Goal: Check status: Check status

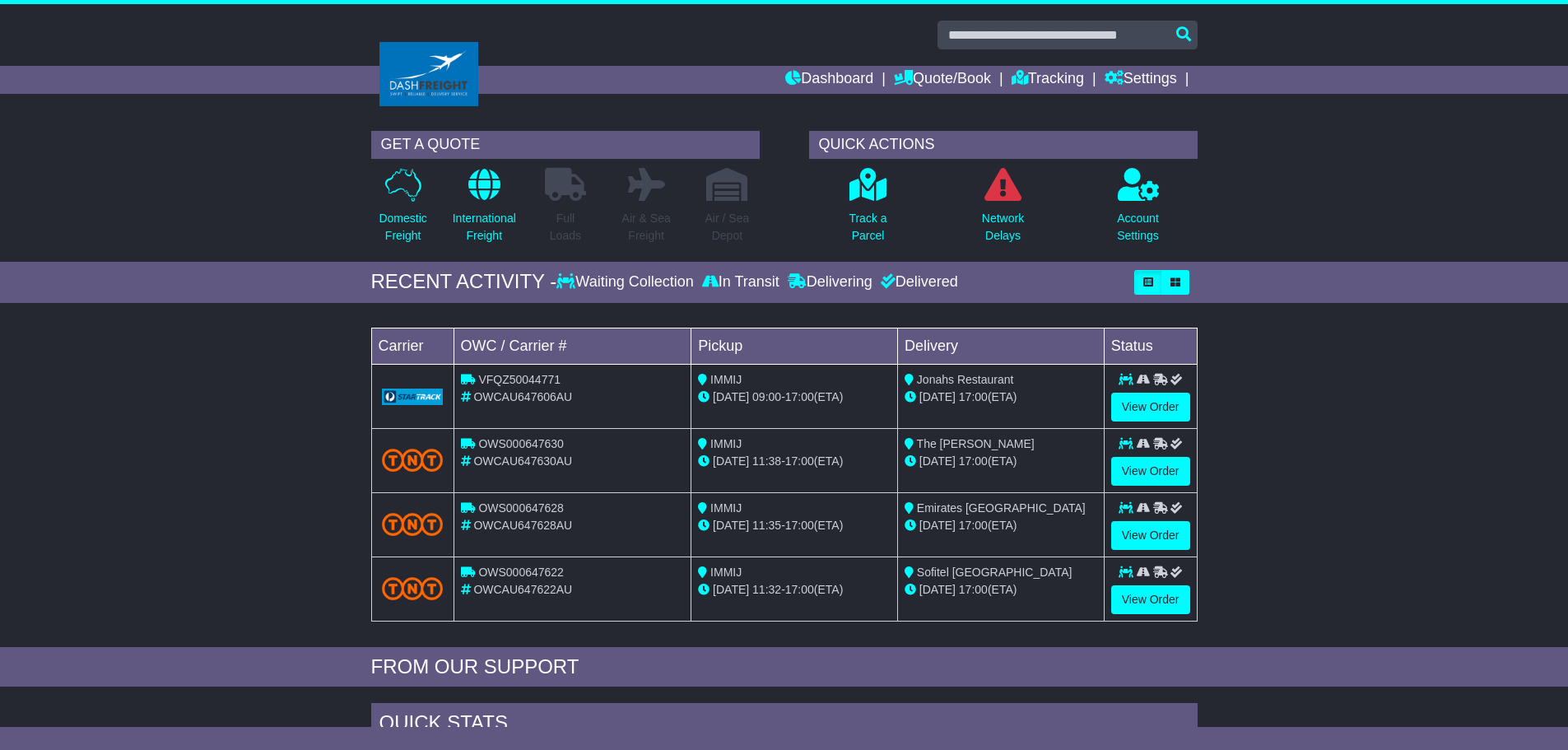
scroll to position [82, 0]
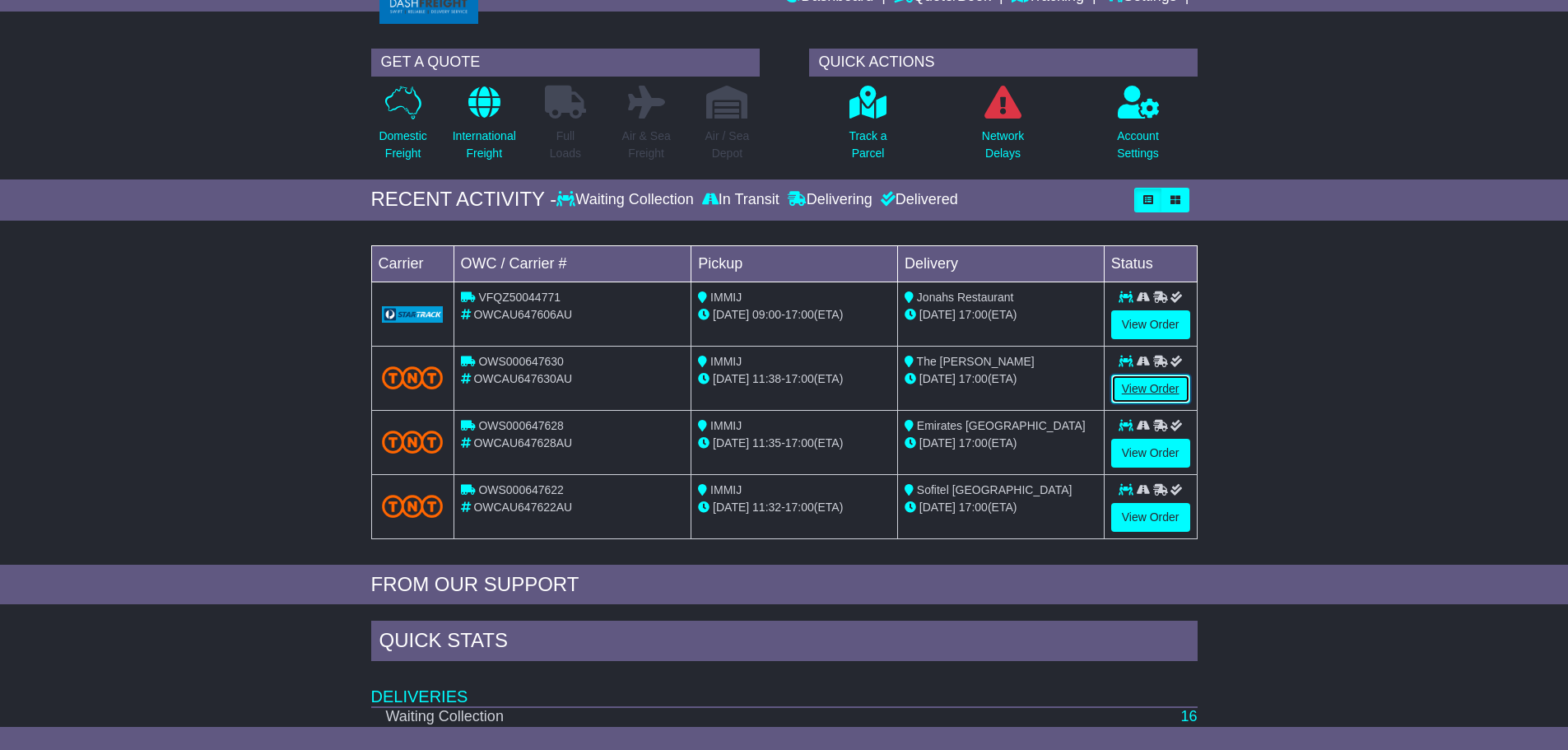
click at [1136, 391] on link "View Order" at bounding box center [1151, 388] width 79 height 29
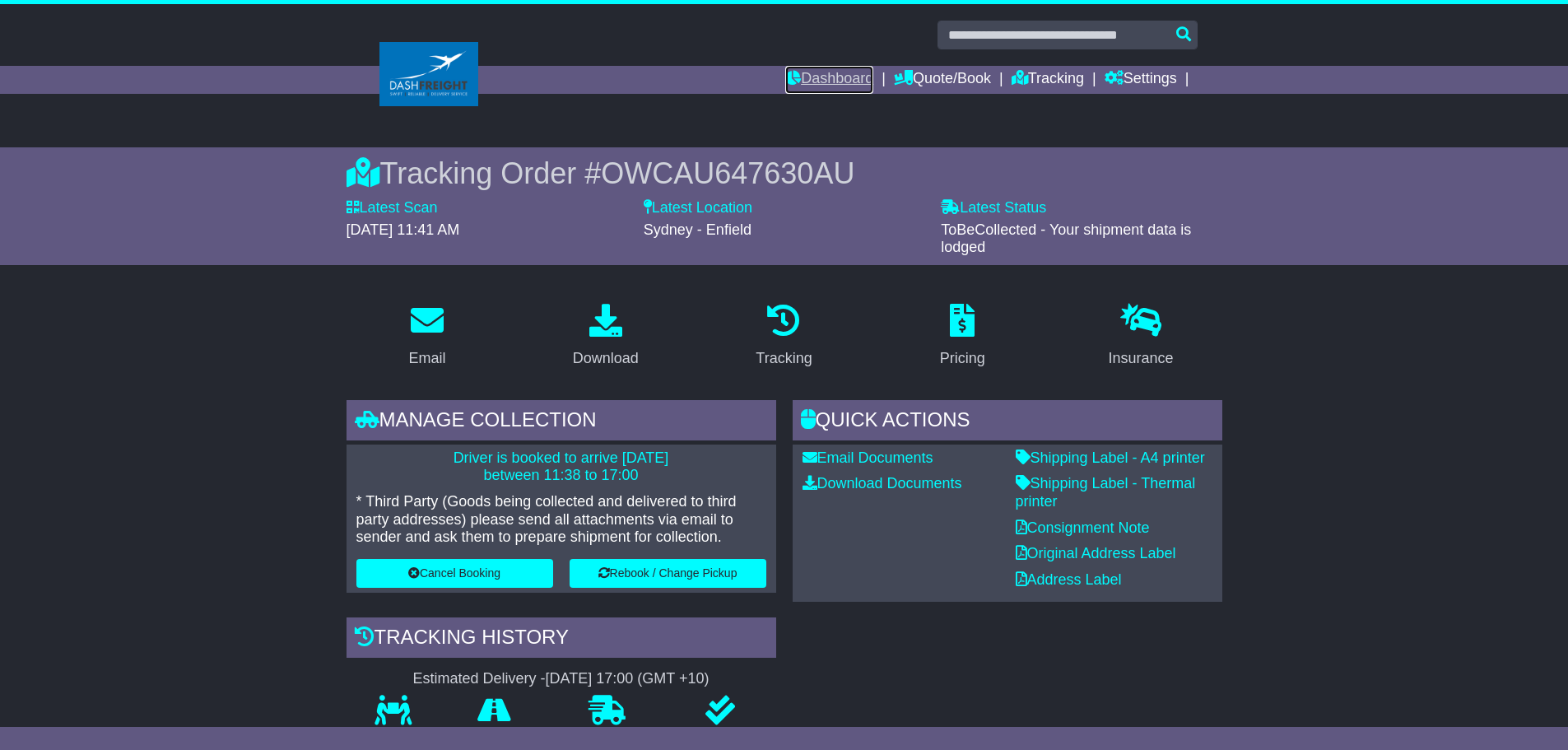
click at [831, 77] on link "Dashboard" at bounding box center [829, 79] width 88 height 28
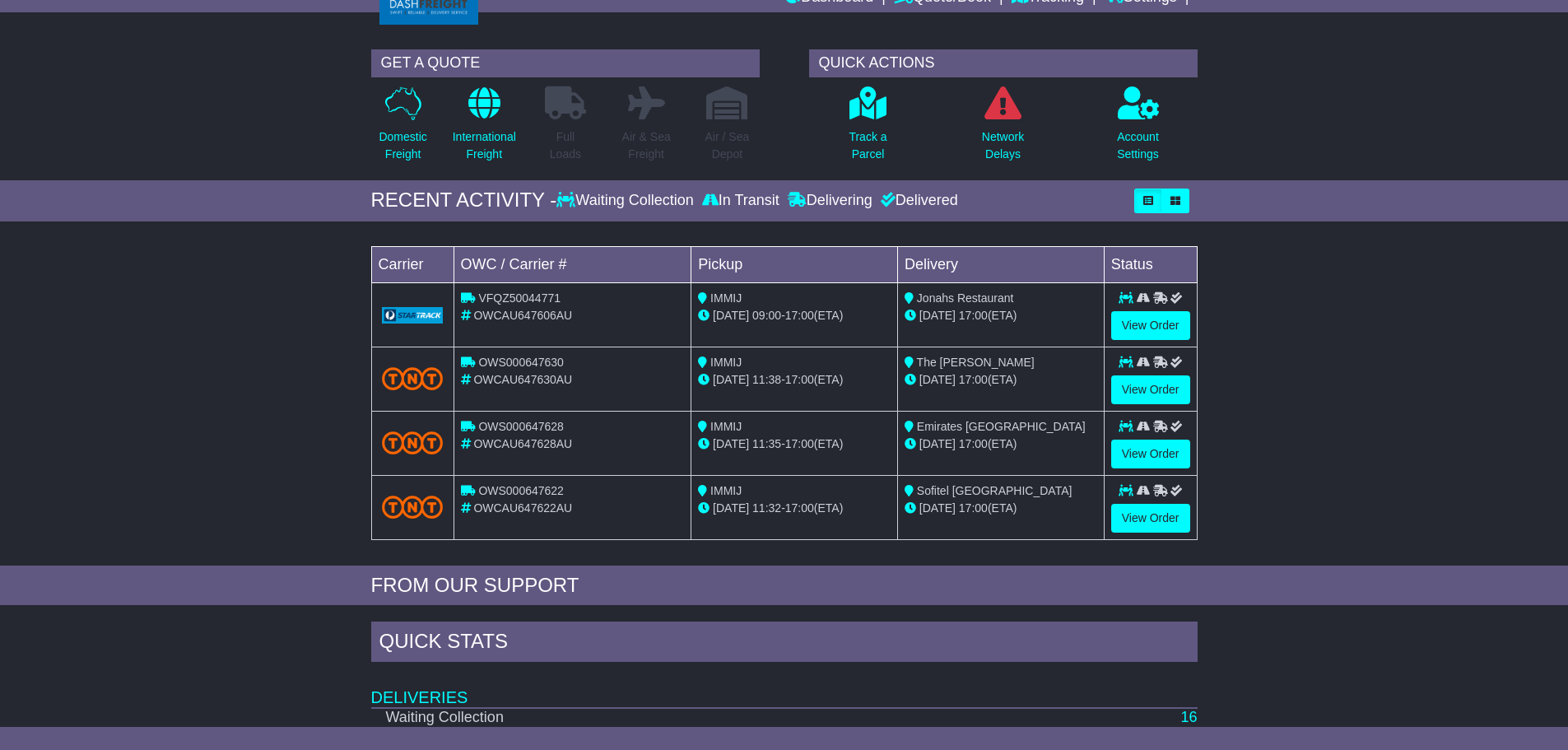
scroll to position [82, 0]
click at [546, 376] on span "OWCAU647630AU" at bounding box center [522, 378] width 99 height 13
copy tr "OWCAU647630AU"
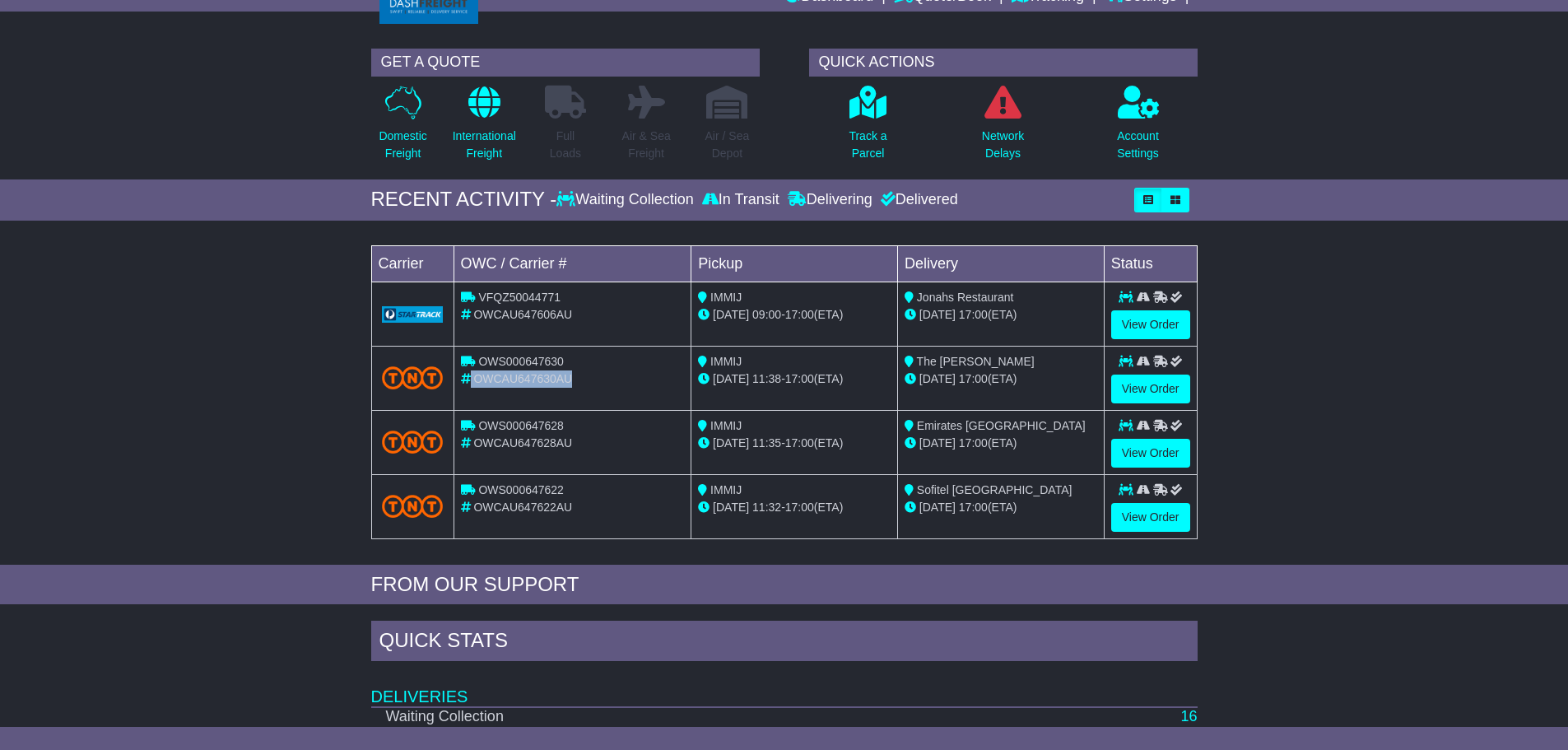
click at [512, 385] on span "OWCAU647630AU" at bounding box center [522, 378] width 99 height 13
click at [545, 420] on span "OWS000647628" at bounding box center [521, 425] width 86 height 13
copy span "OWS000647628"
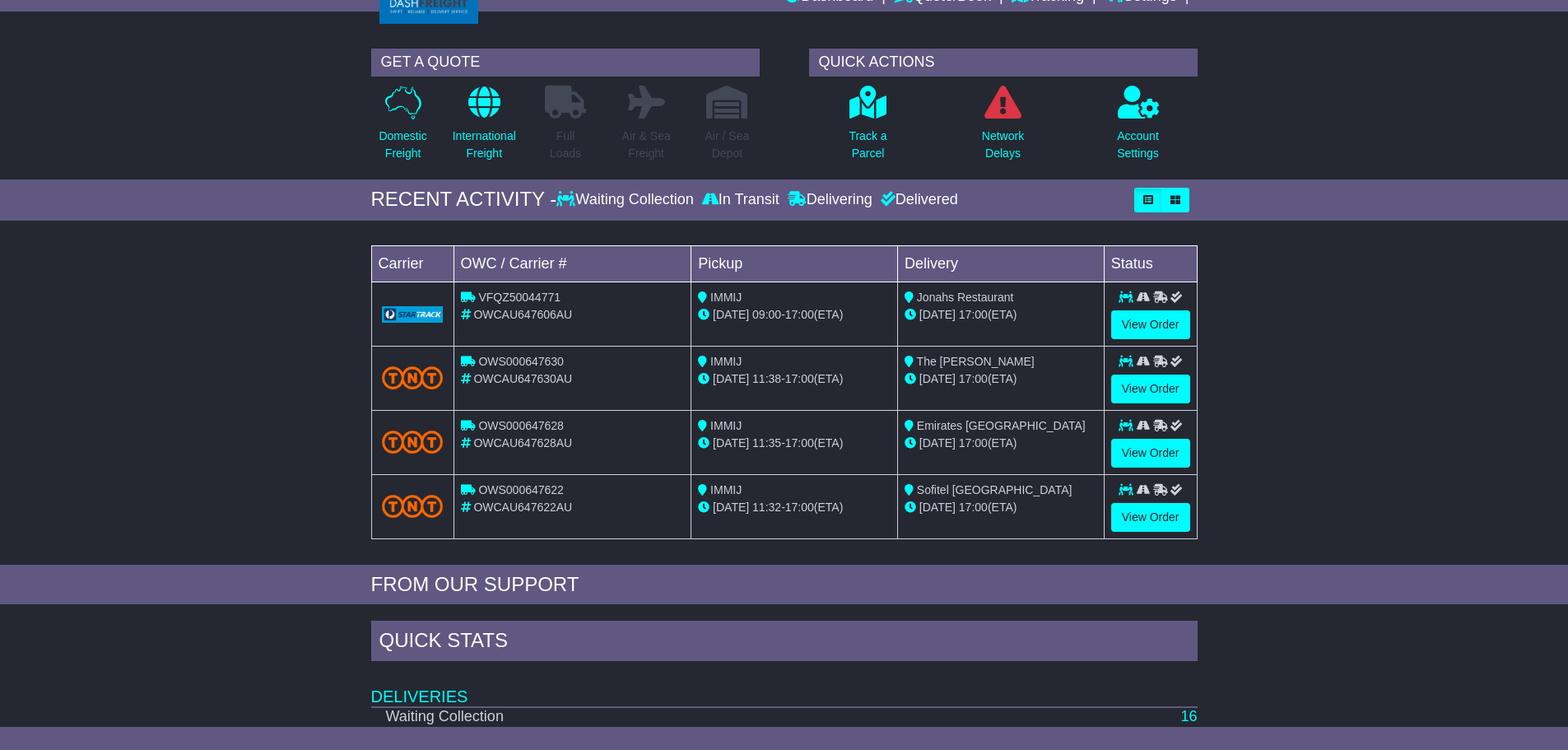
click at [532, 486] on span "OWS000647622" at bounding box center [521, 490] width 86 height 13
copy td "OWS000647622"
click at [545, 360] on span "OWS000647630" at bounding box center [521, 361] width 86 height 13
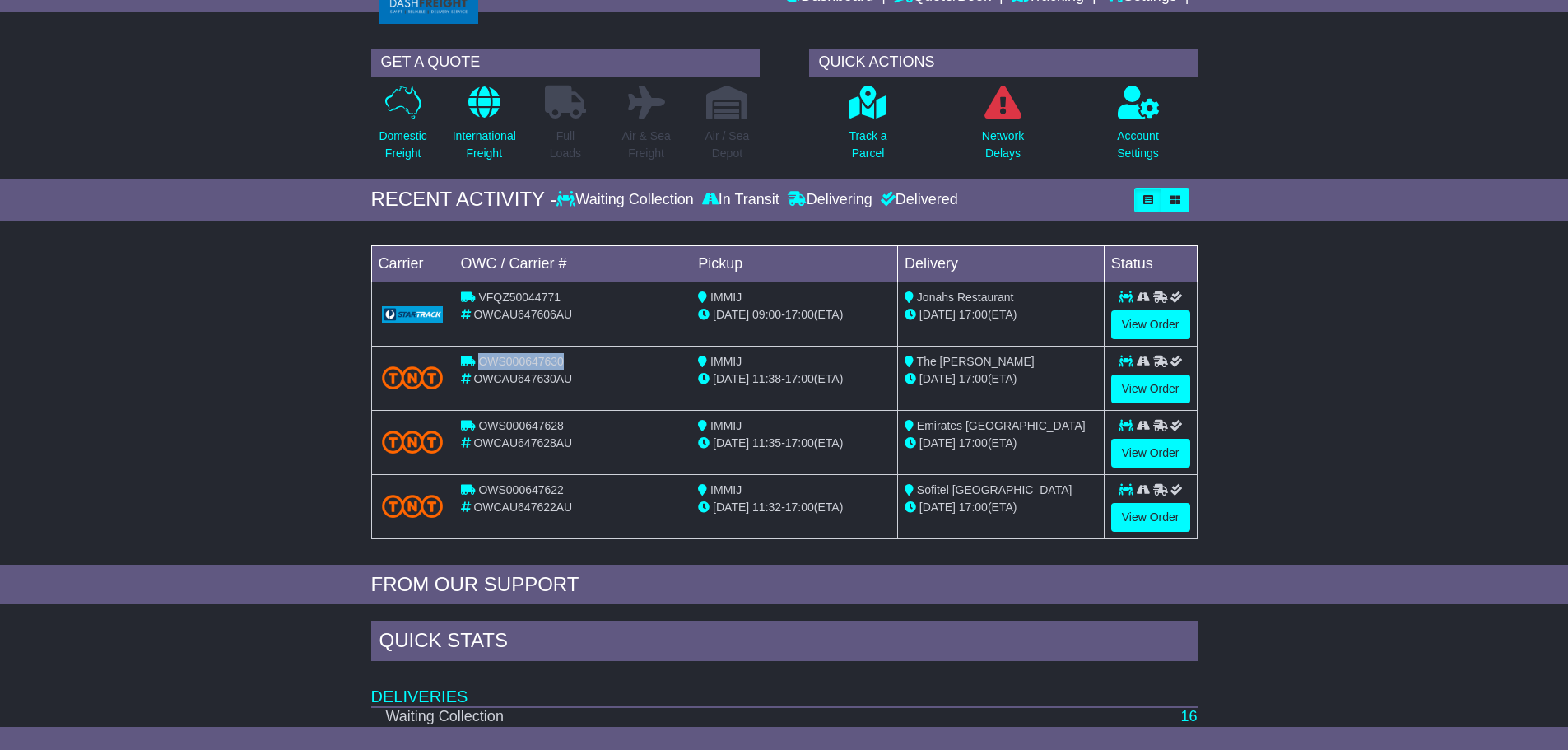
click at [545, 360] on span "OWS000647630" at bounding box center [521, 361] width 86 height 13
copy span "OWS000647630"
click at [518, 426] on span "OWS000647628" at bounding box center [521, 425] width 86 height 13
copy span "OWS000647628"
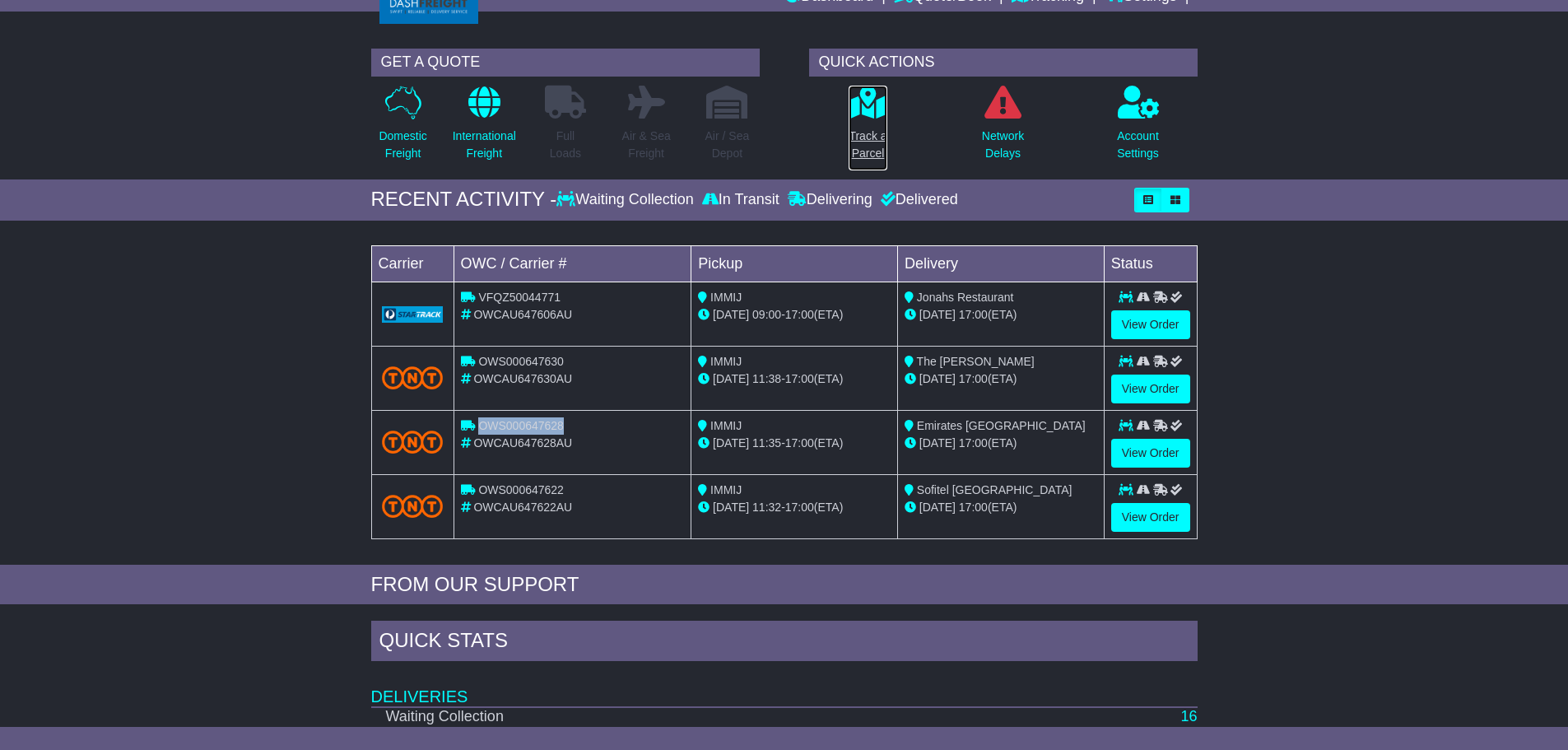
click at [867, 139] on p "Track a Parcel" at bounding box center [868, 144] width 38 height 34
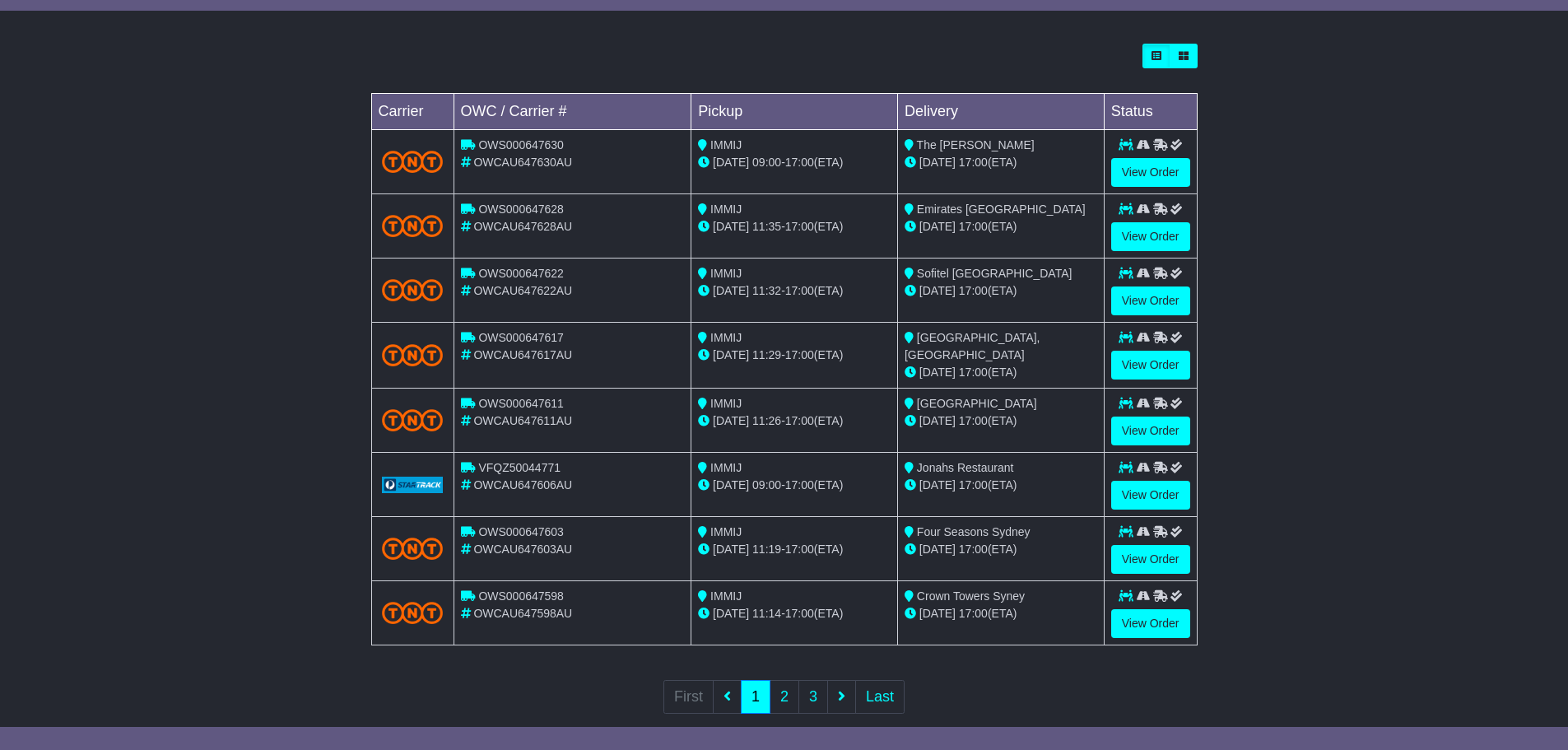
scroll to position [469, 0]
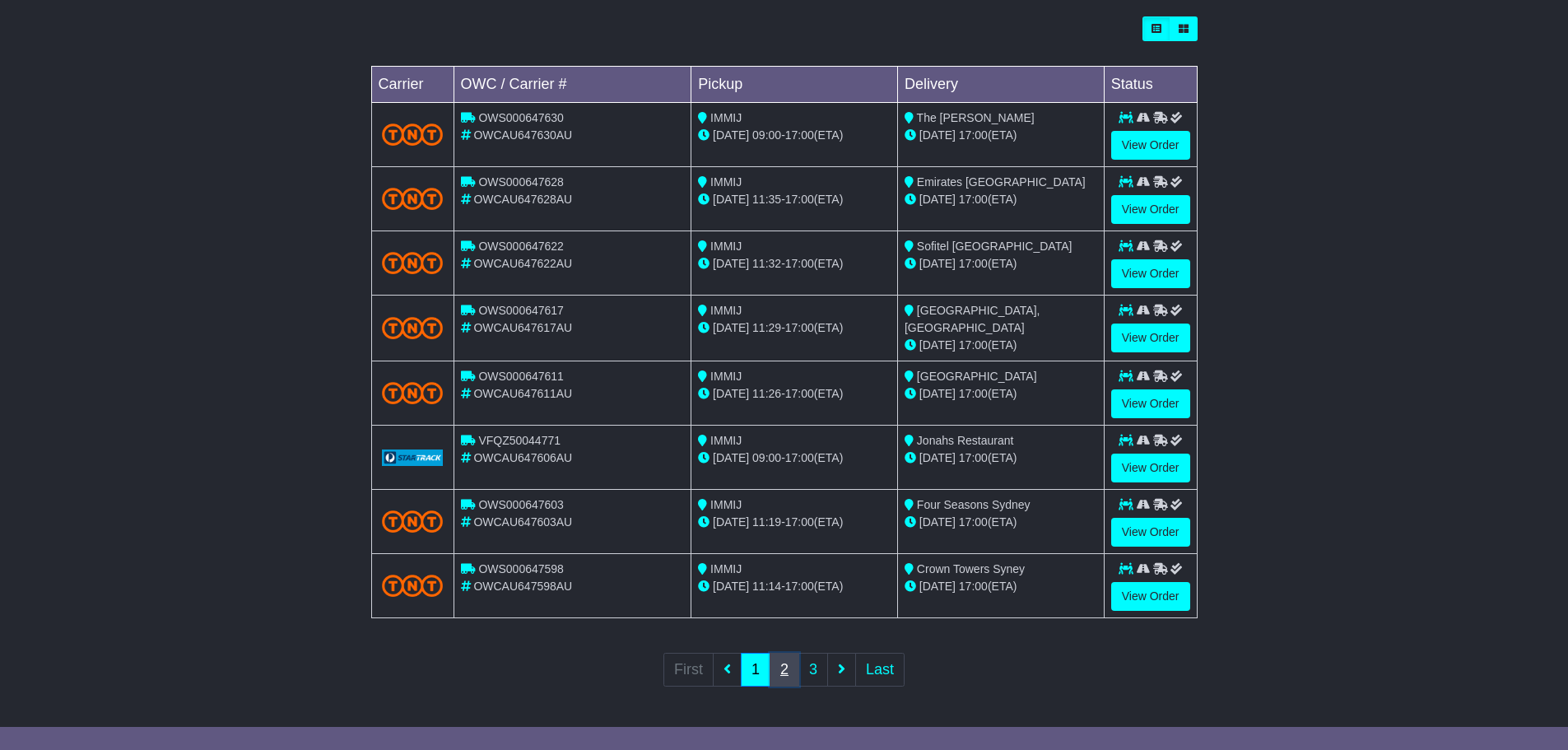
click at [790, 674] on link "2" at bounding box center [784, 669] width 30 height 34
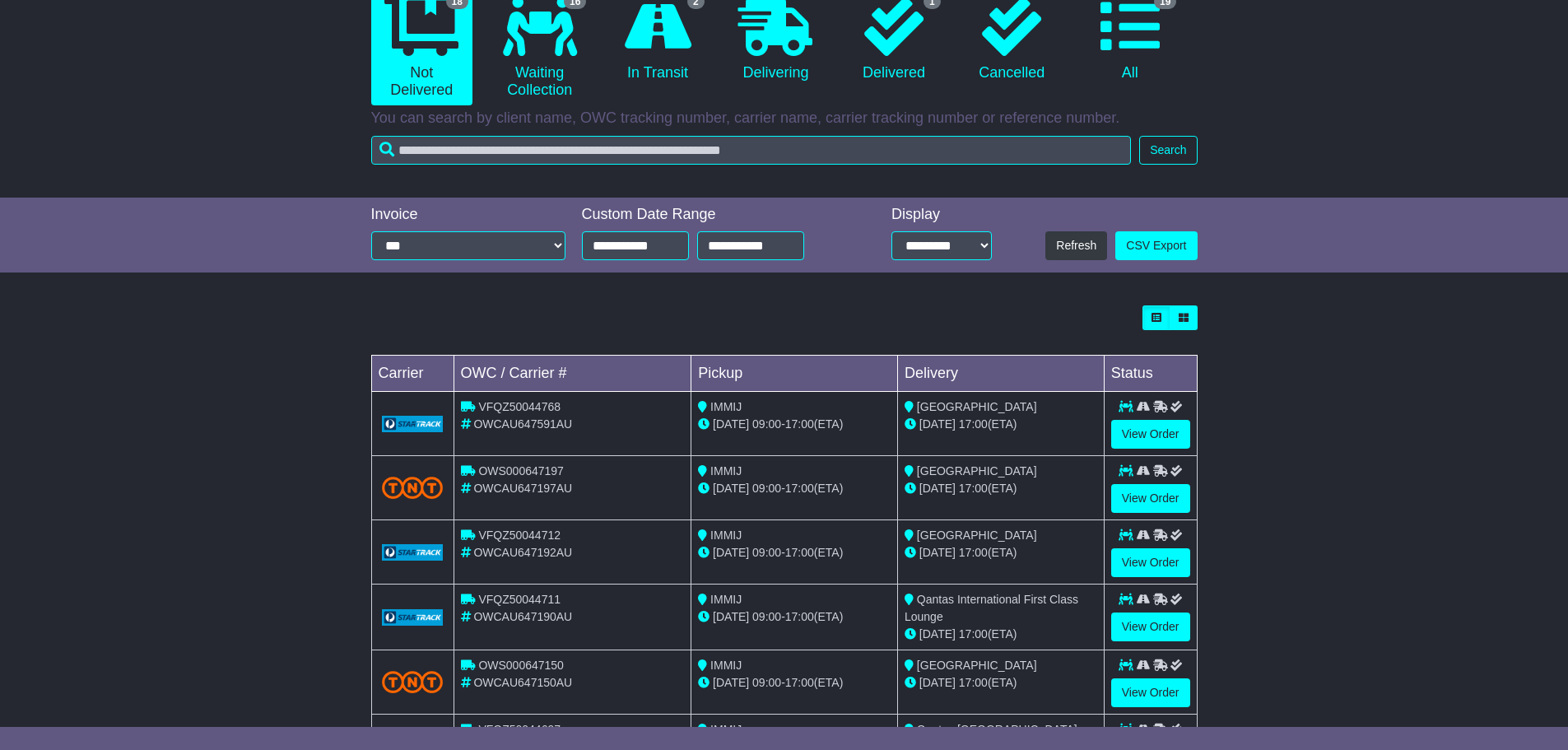
scroll to position [143, 0]
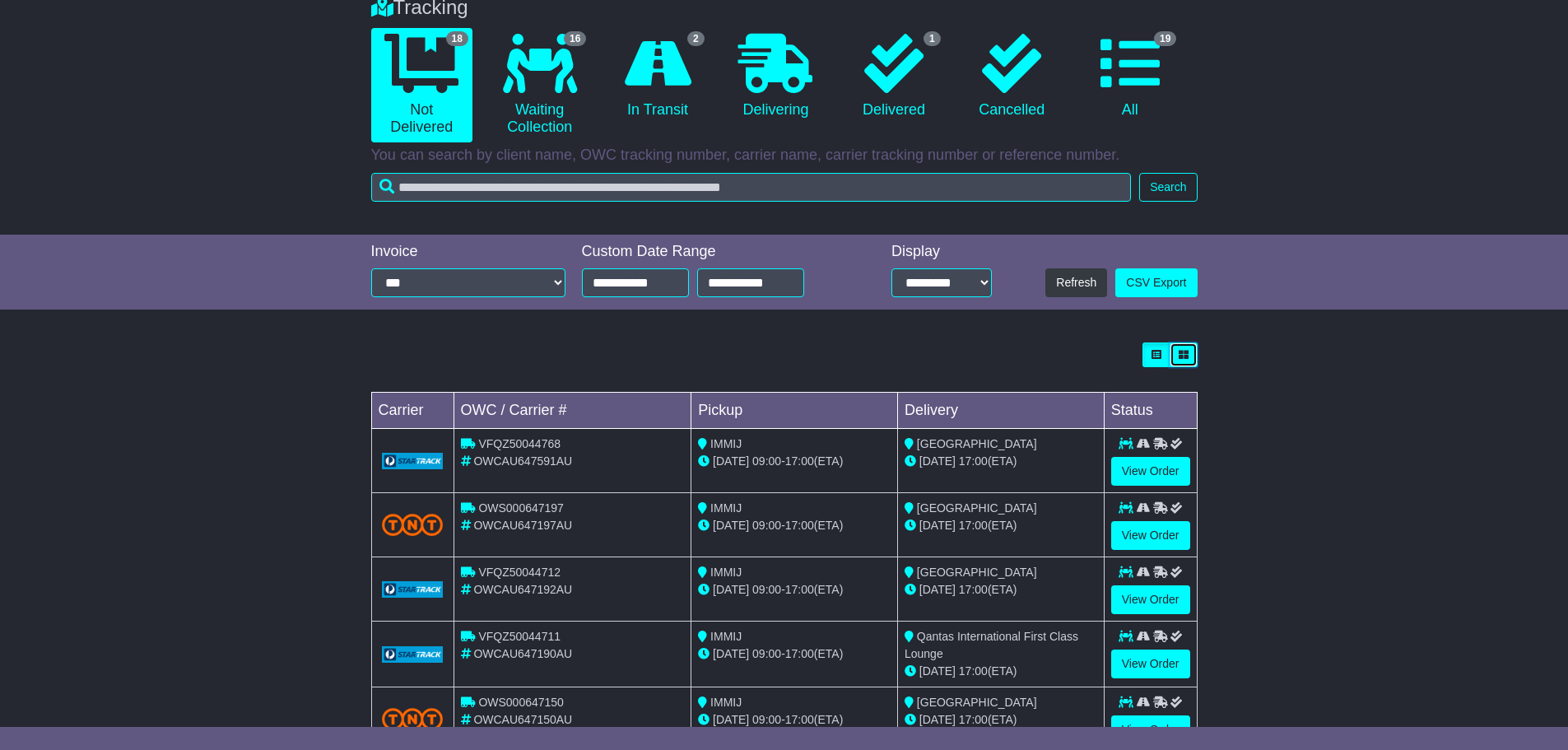
click at [1190, 354] on button "button" at bounding box center [1184, 354] width 28 height 25
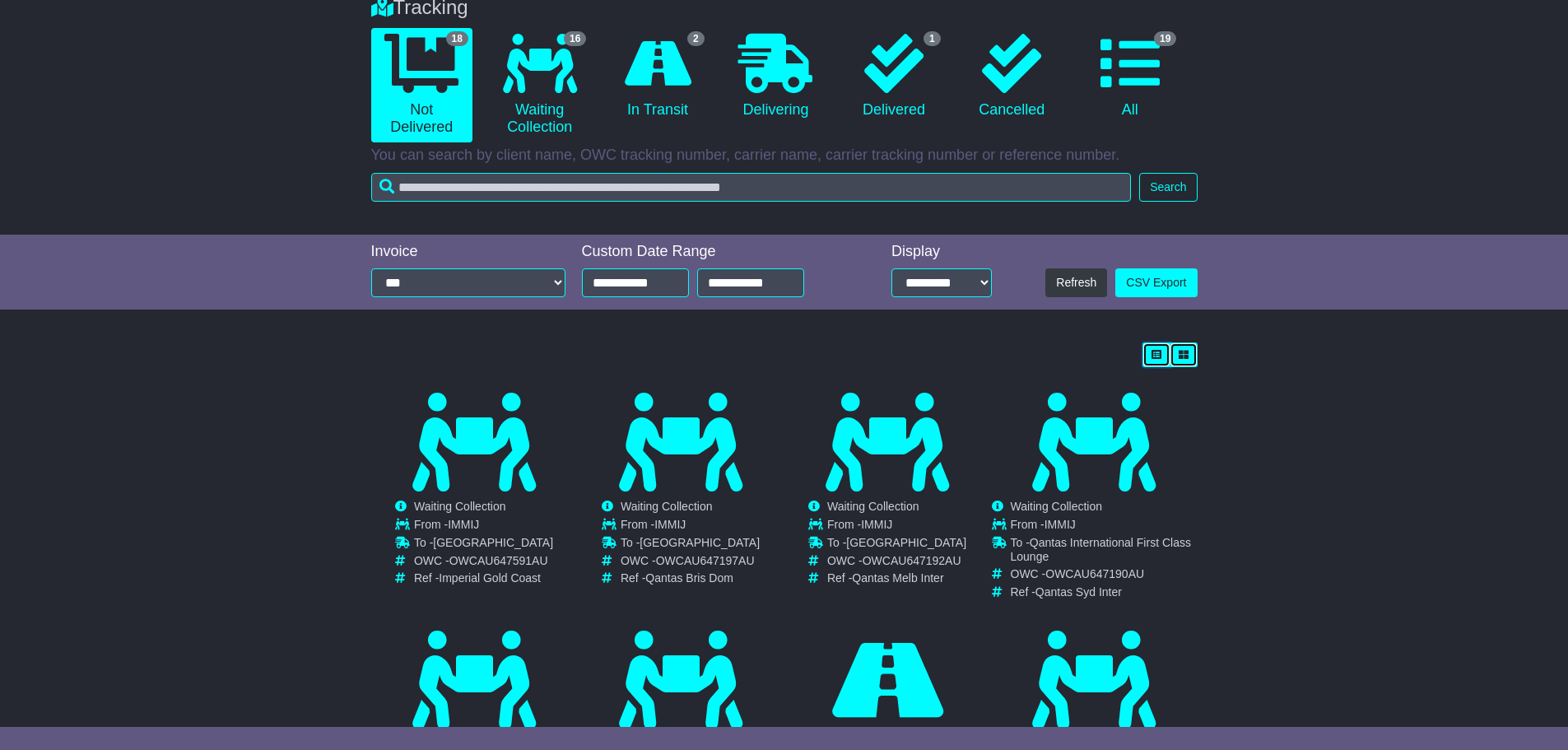
click at [1158, 360] on icon "button" at bounding box center [1156, 354] width 10 height 10
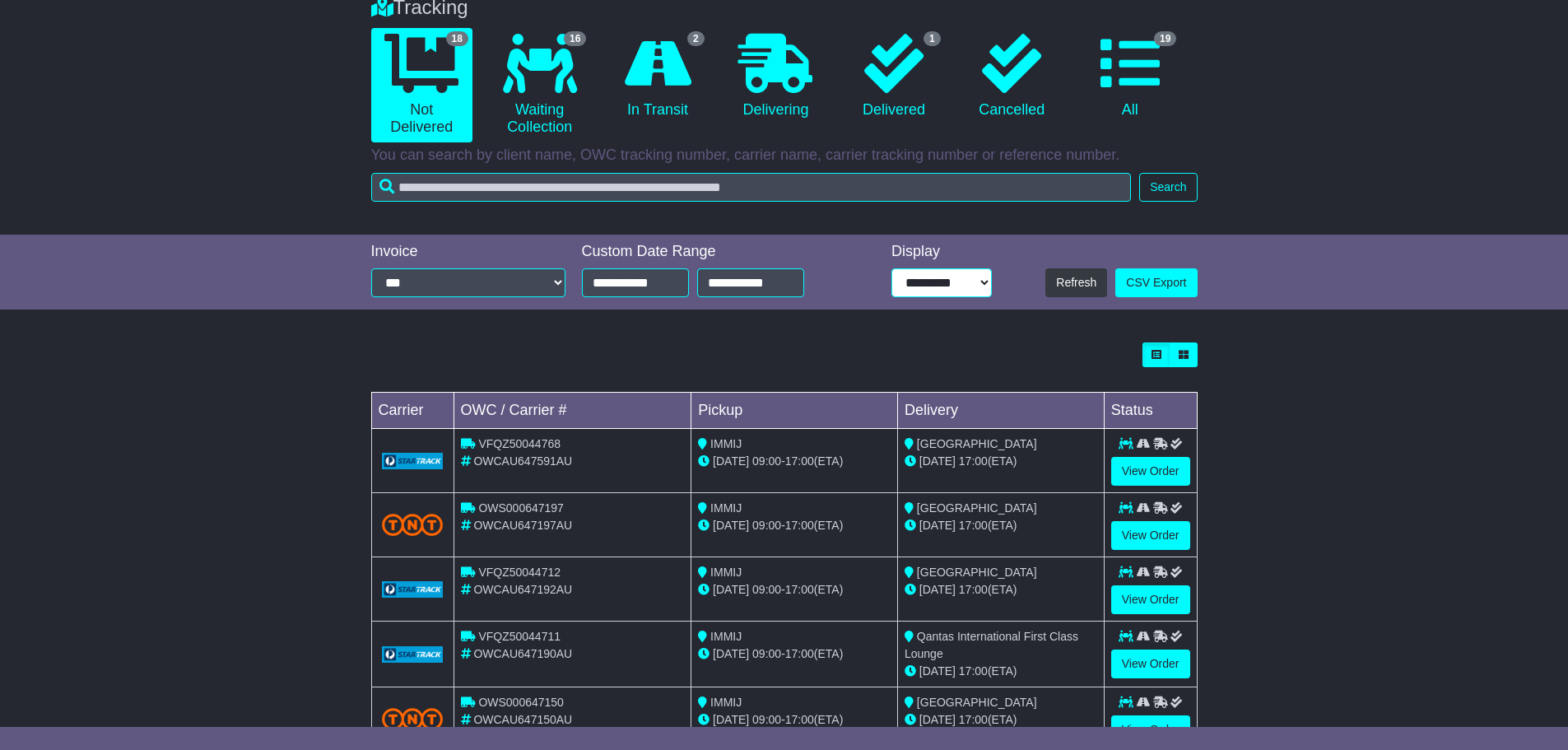
click at [979, 274] on select "**********" at bounding box center [941, 282] width 101 height 29
select select "**"
click at [892, 268] on select "**********" at bounding box center [941, 282] width 101 height 29
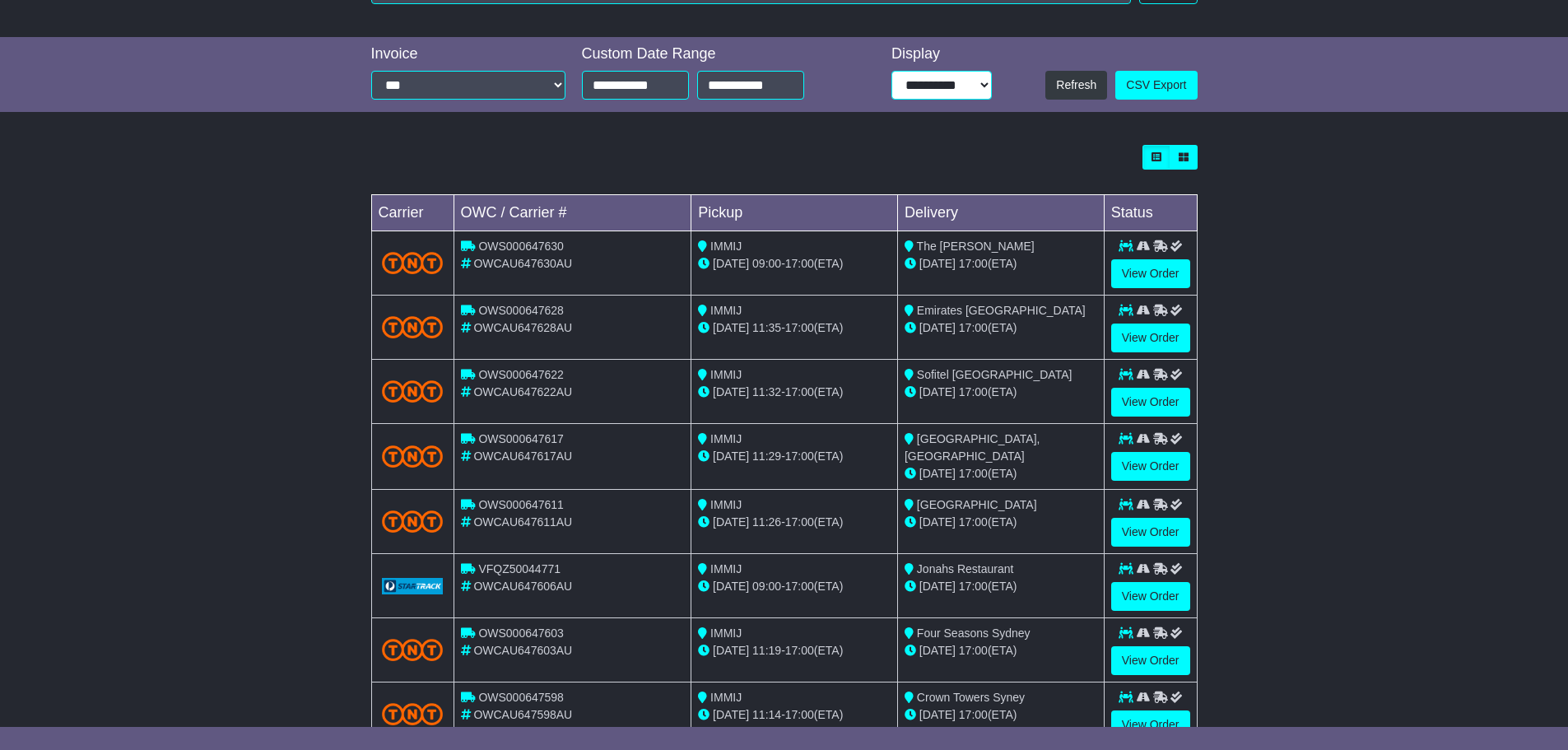
scroll to position [302, 0]
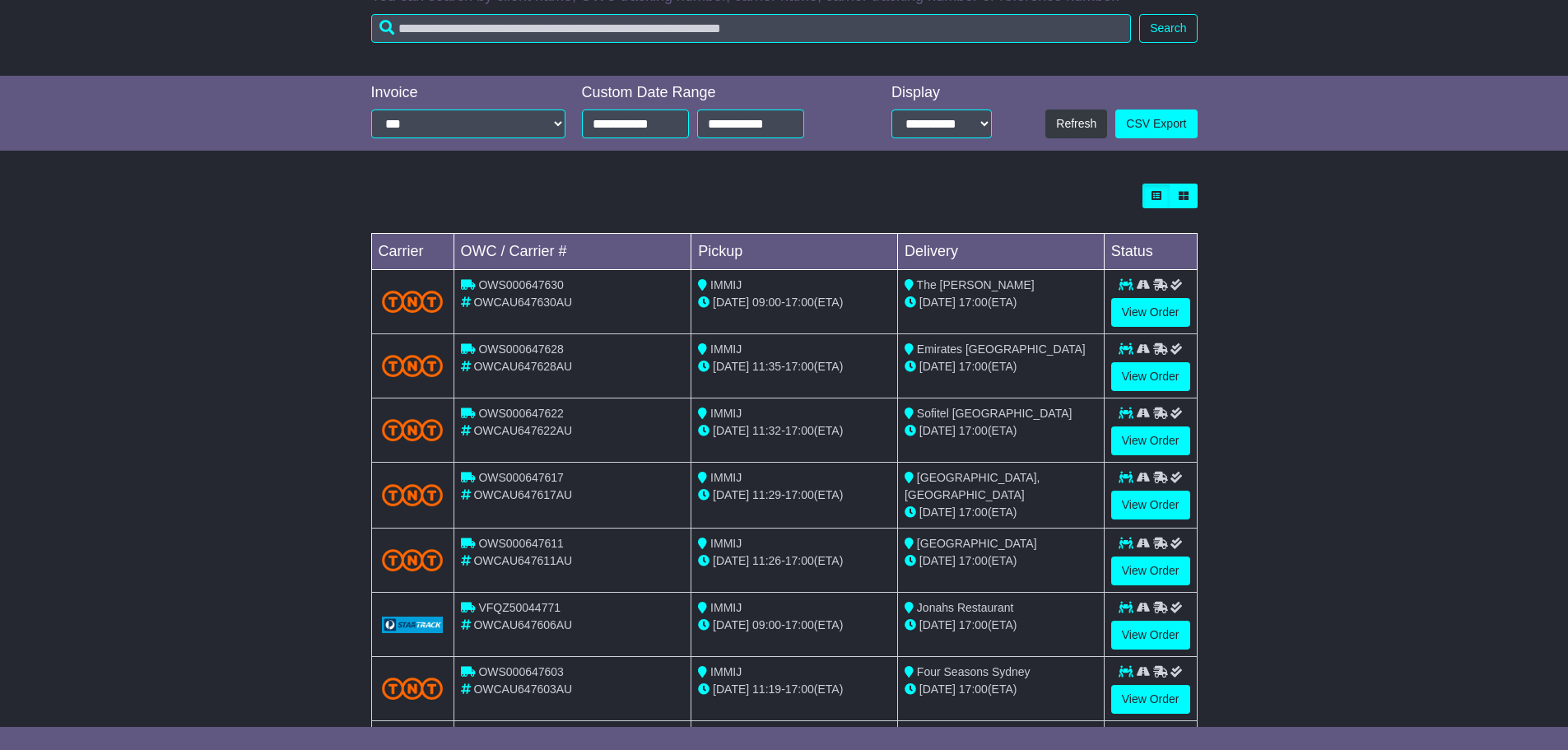
click at [511, 479] on span "OWS000647617" at bounding box center [521, 477] width 86 height 13
copy span "OWS000647617"
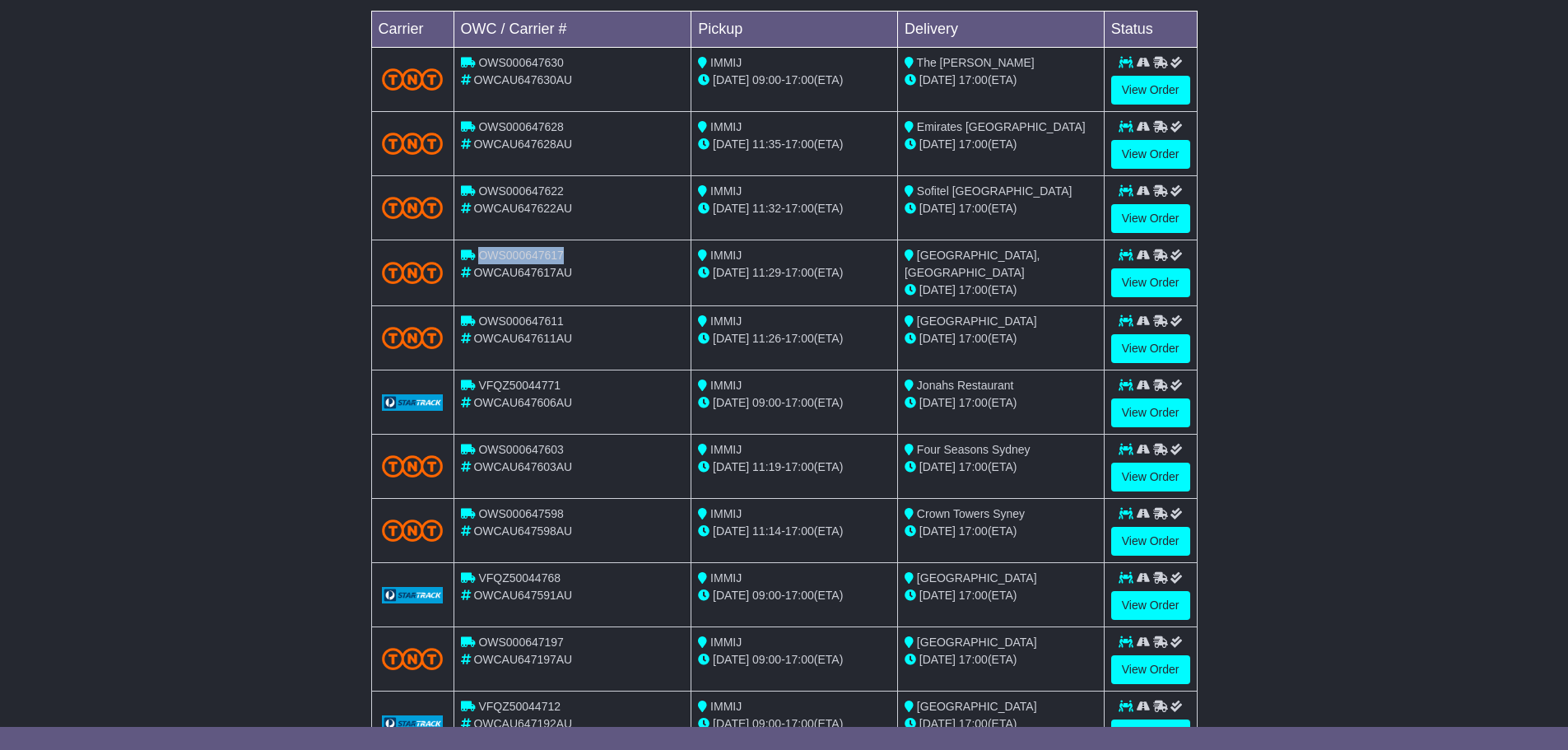
scroll to position [549, 0]
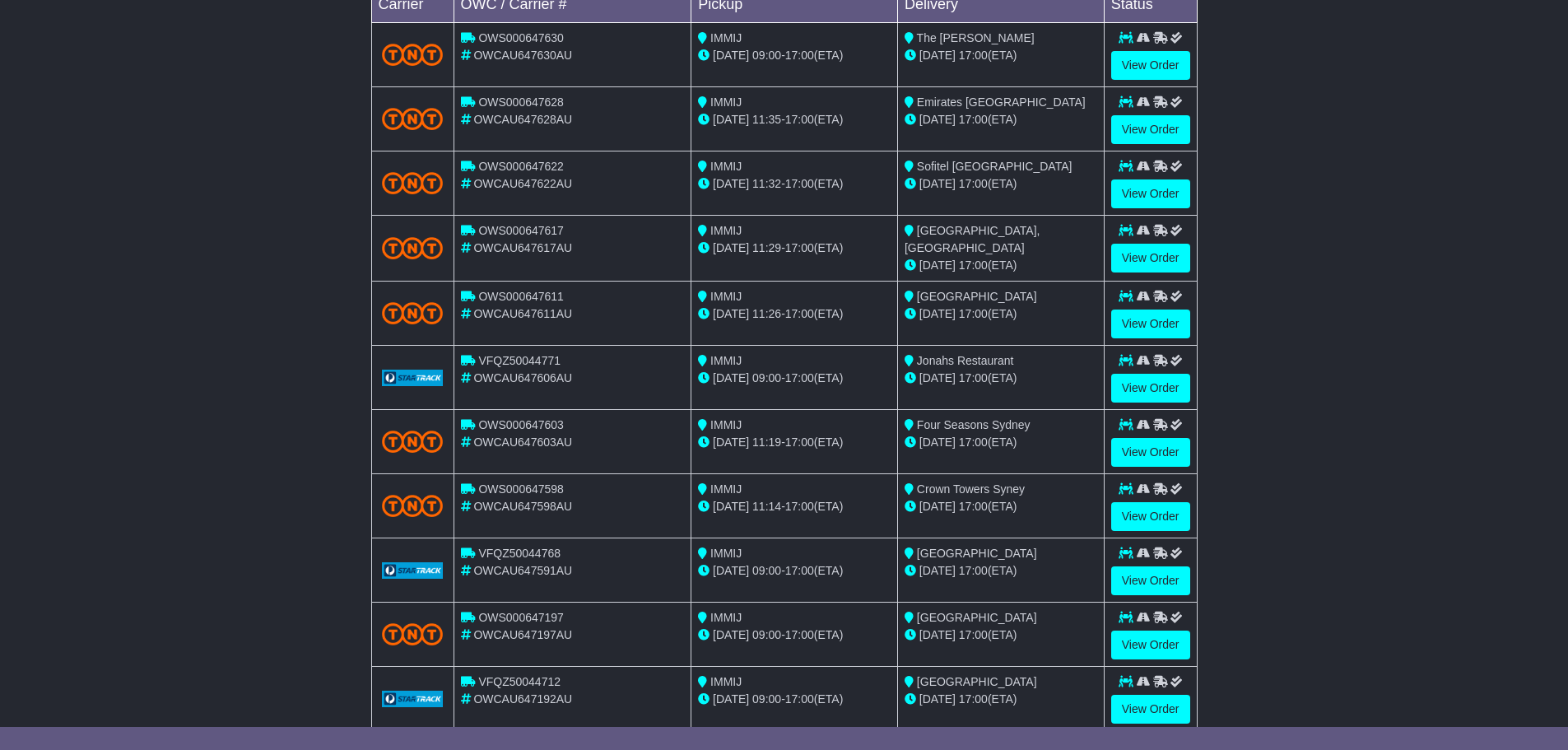
click at [525, 297] on span "OWS000647611" at bounding box center [521, 296] width 86 height 13
copy span "OWS000647611"
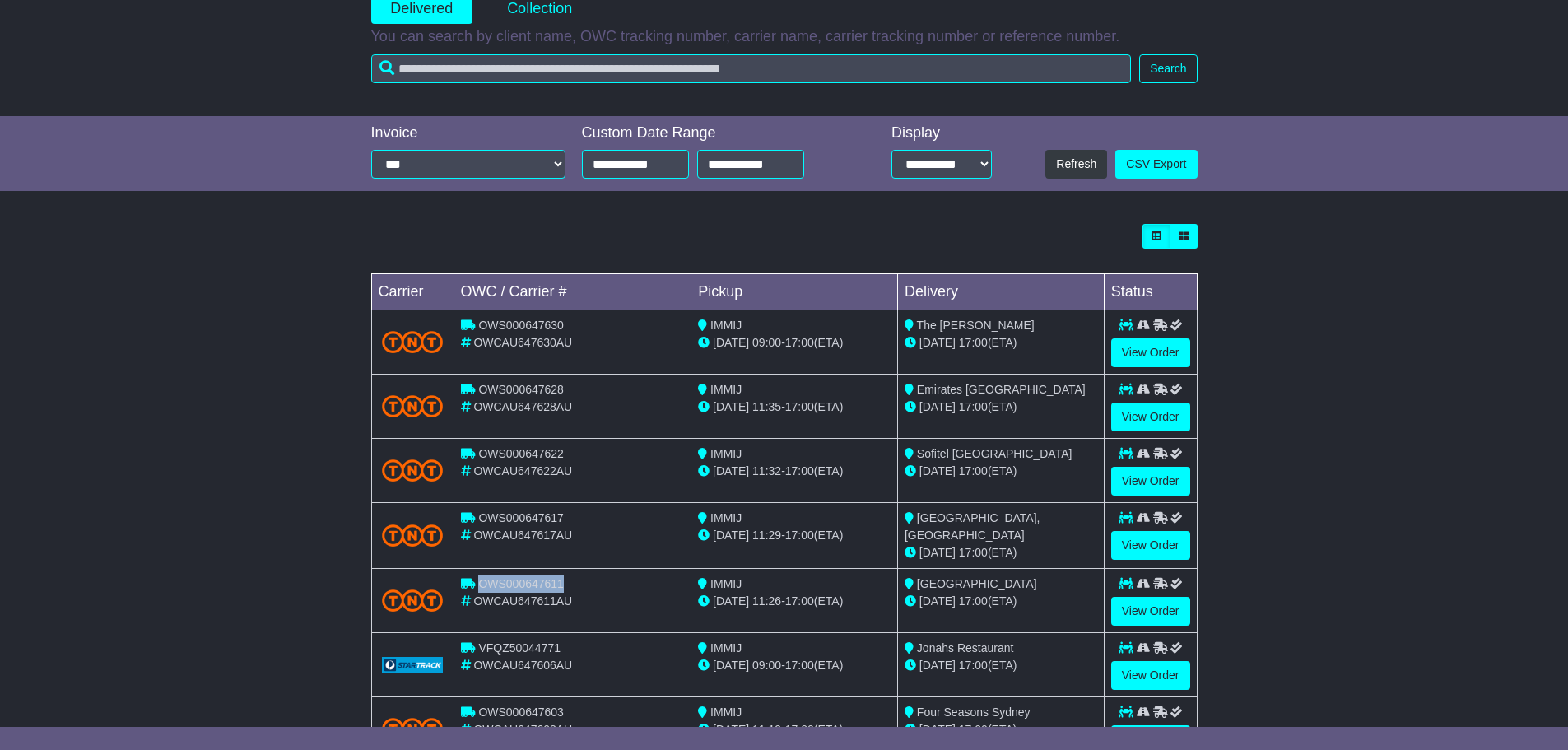
scroll to position [302, 0]
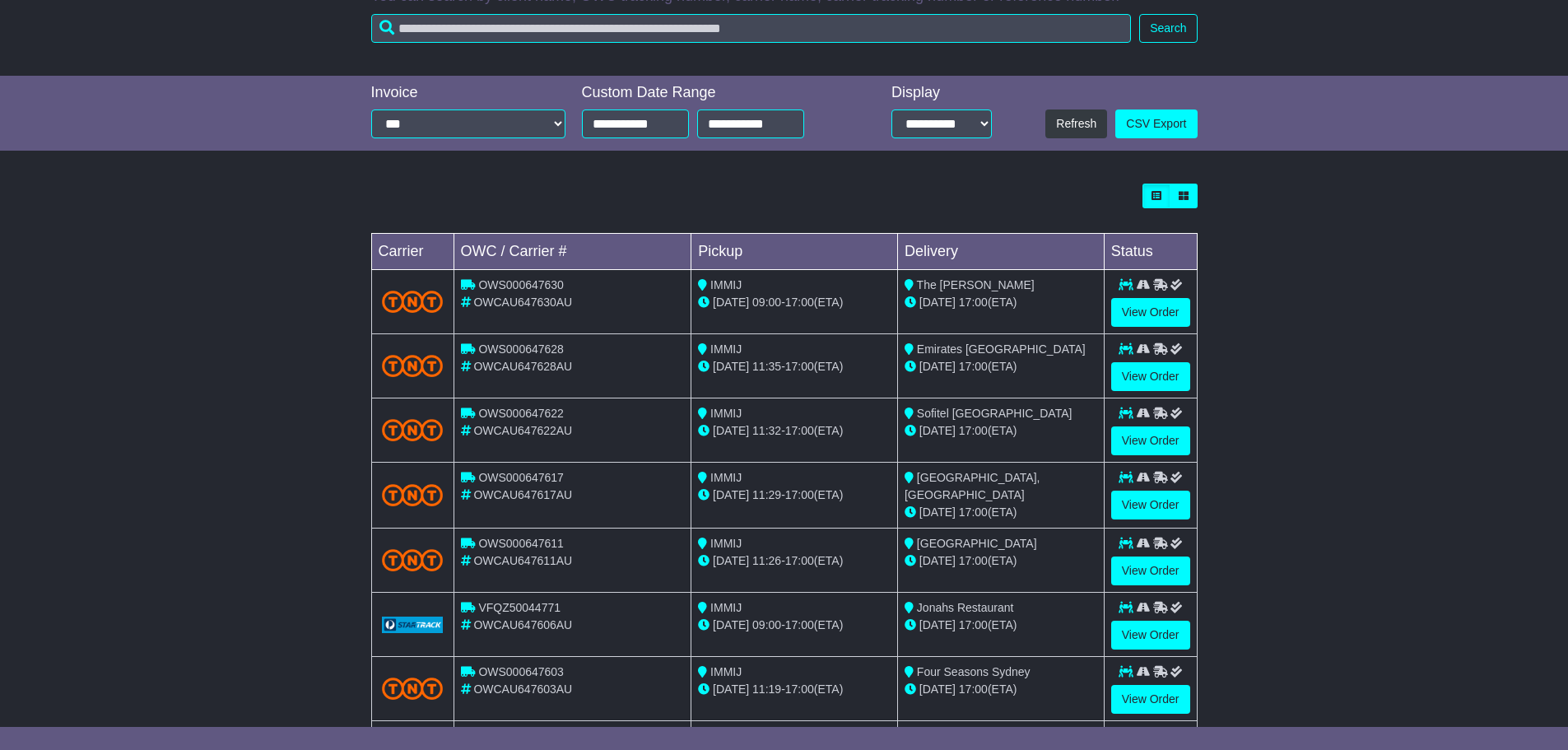
click at [530, 366] on span "OWCAU647628AU" at bounding box center [522, 366] width 99 height 13
copy span "OWCAU647628AU"
click at [507, 435] on span "OWCAU647622AU" at bounding box center [522, 430] width 99 height 13
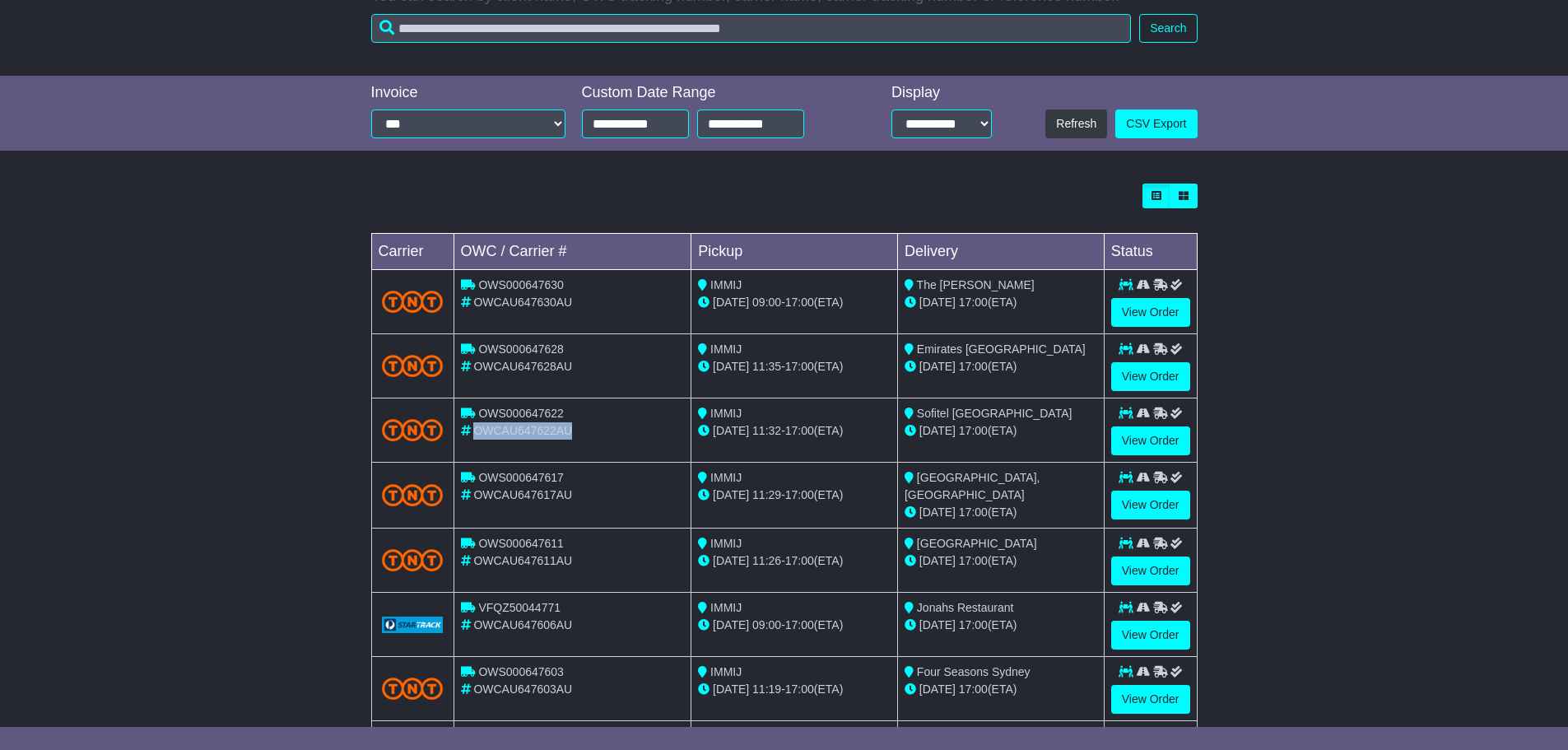
copy span "OWCAU647622AU"
click at [529, 498] on span "OWCAU647617AU" at bounding box center [522, 494] width 99 height 13
copy span "OWCAU647617AU"
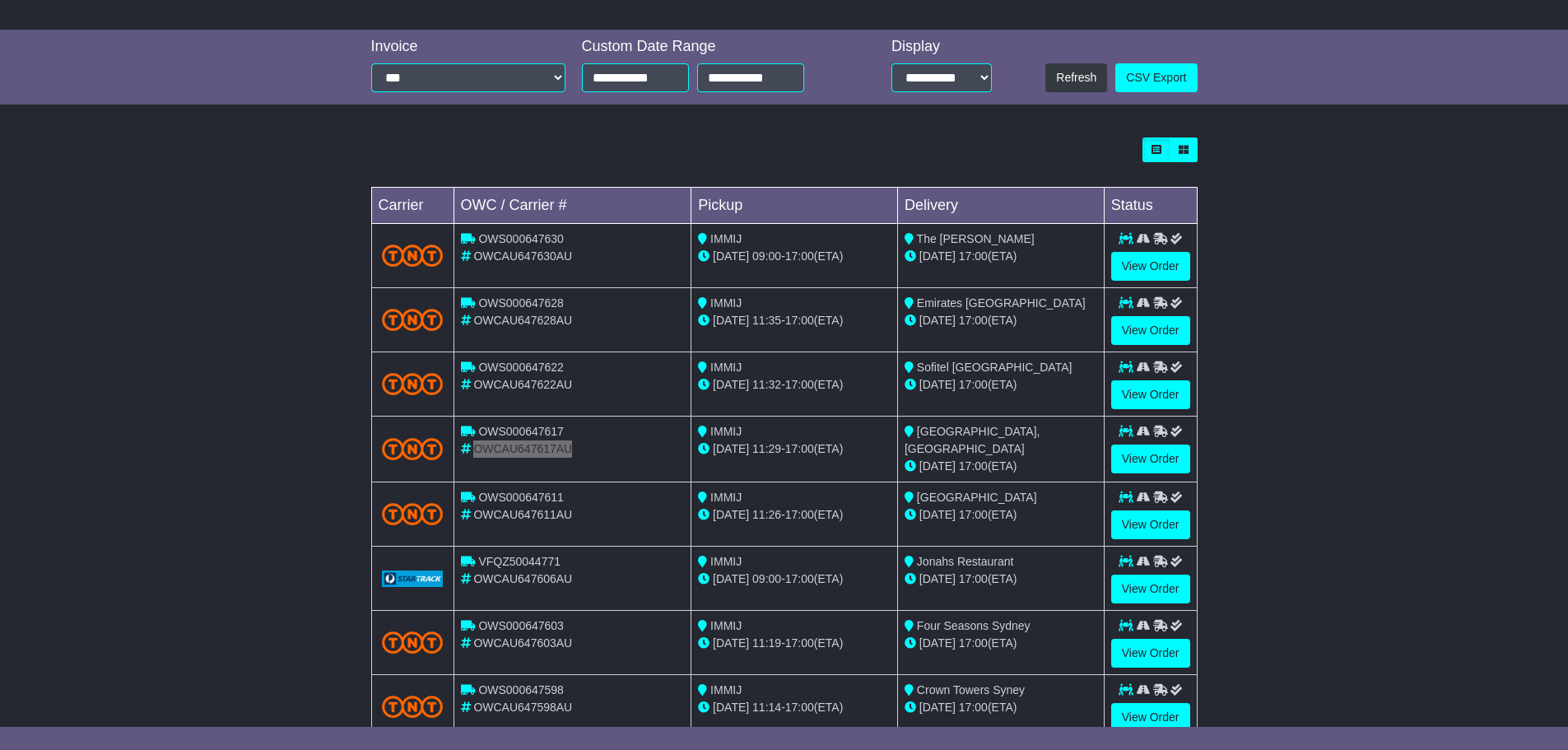
scroll to position [467, 0]
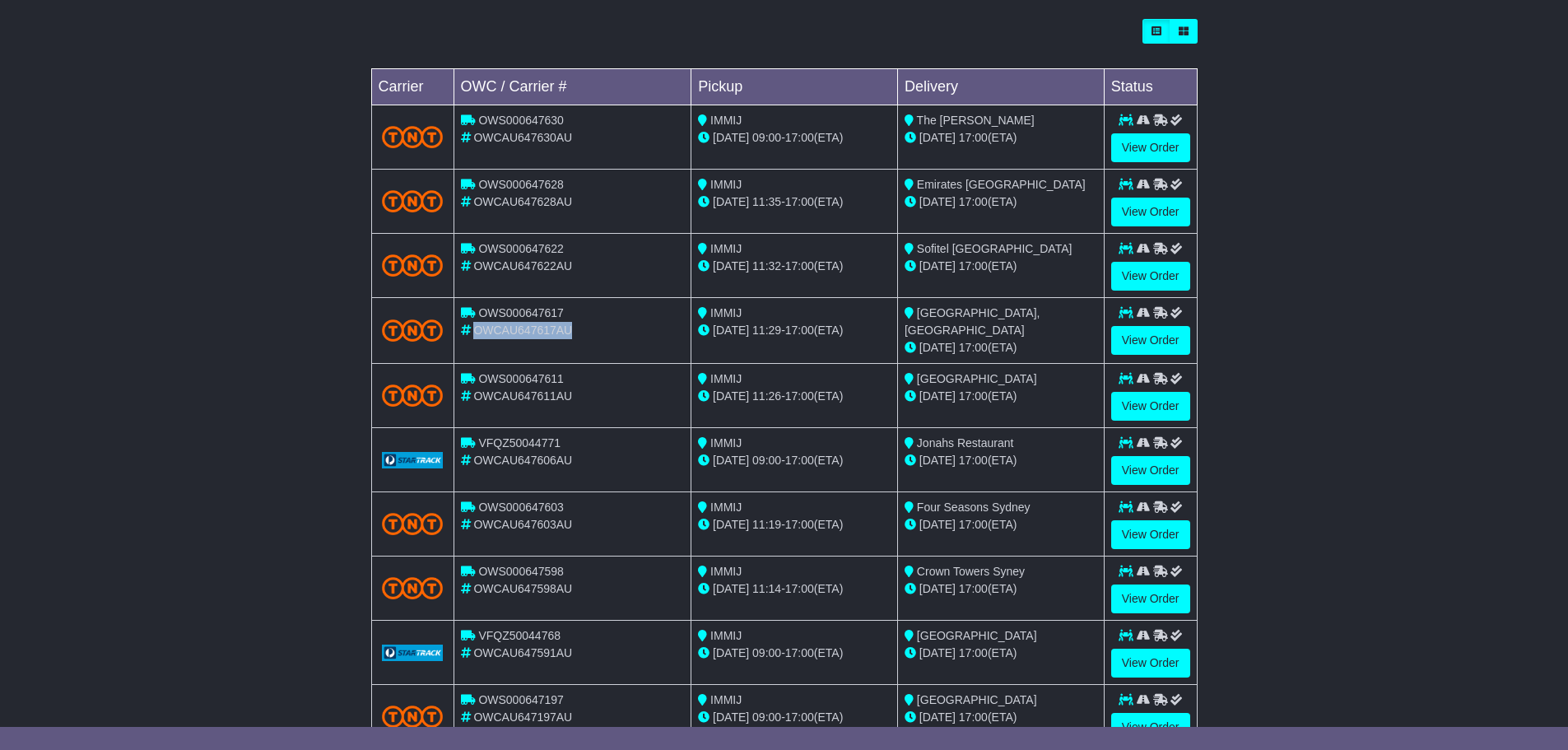
click at [507, 396] on span "OWCAU647611AU" at bounding box center [522, 396] width 99 height 13
copy tr "OWCAU647611AU"
click at [508, 522] on span "OWCAU647603AU" at bounding box center [522, 524] width 99 height 13
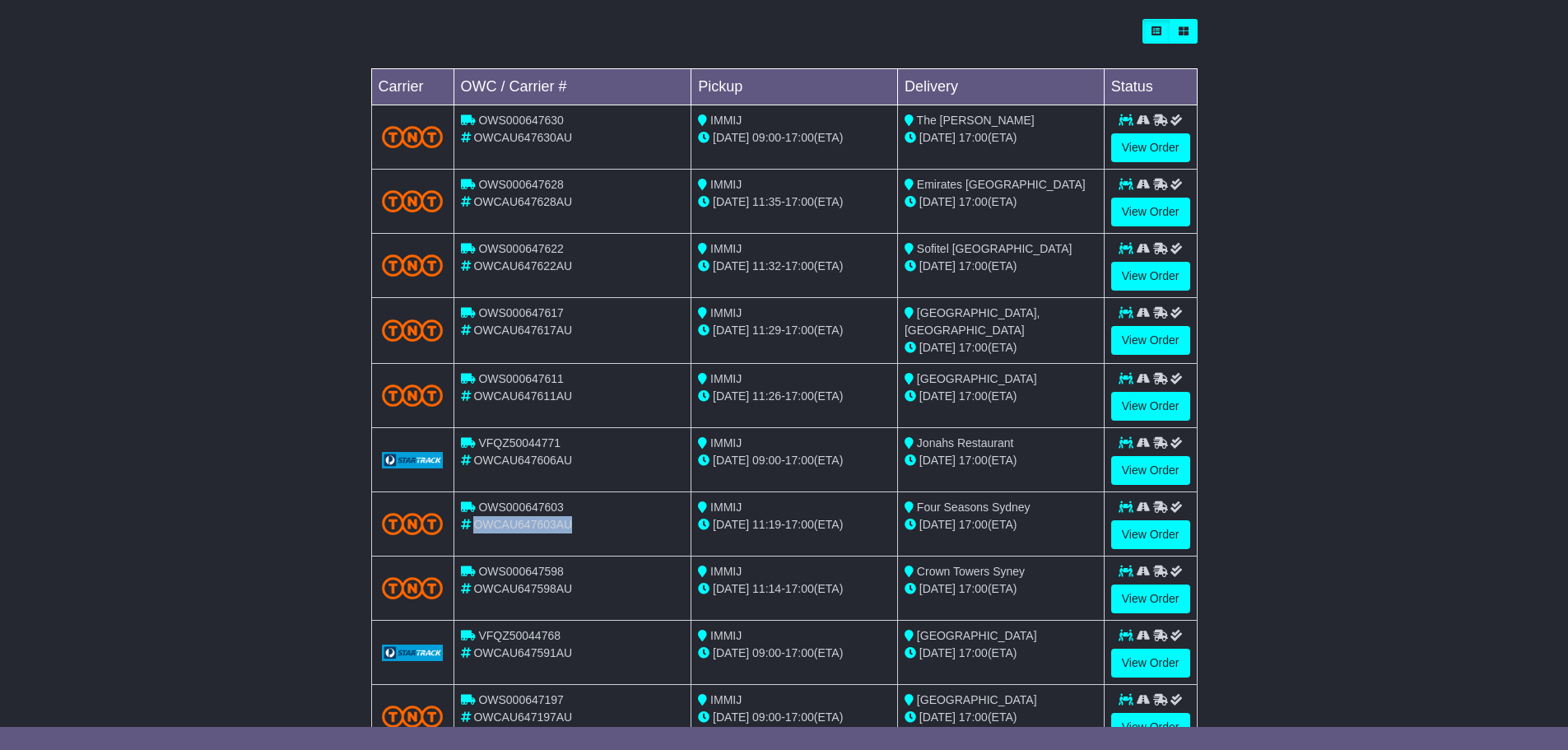
click at [508, 522] on span "OWCAU647603AU" at bounding box center [522, 524] width 99 height 13
copy span "OWCAU647603AU"
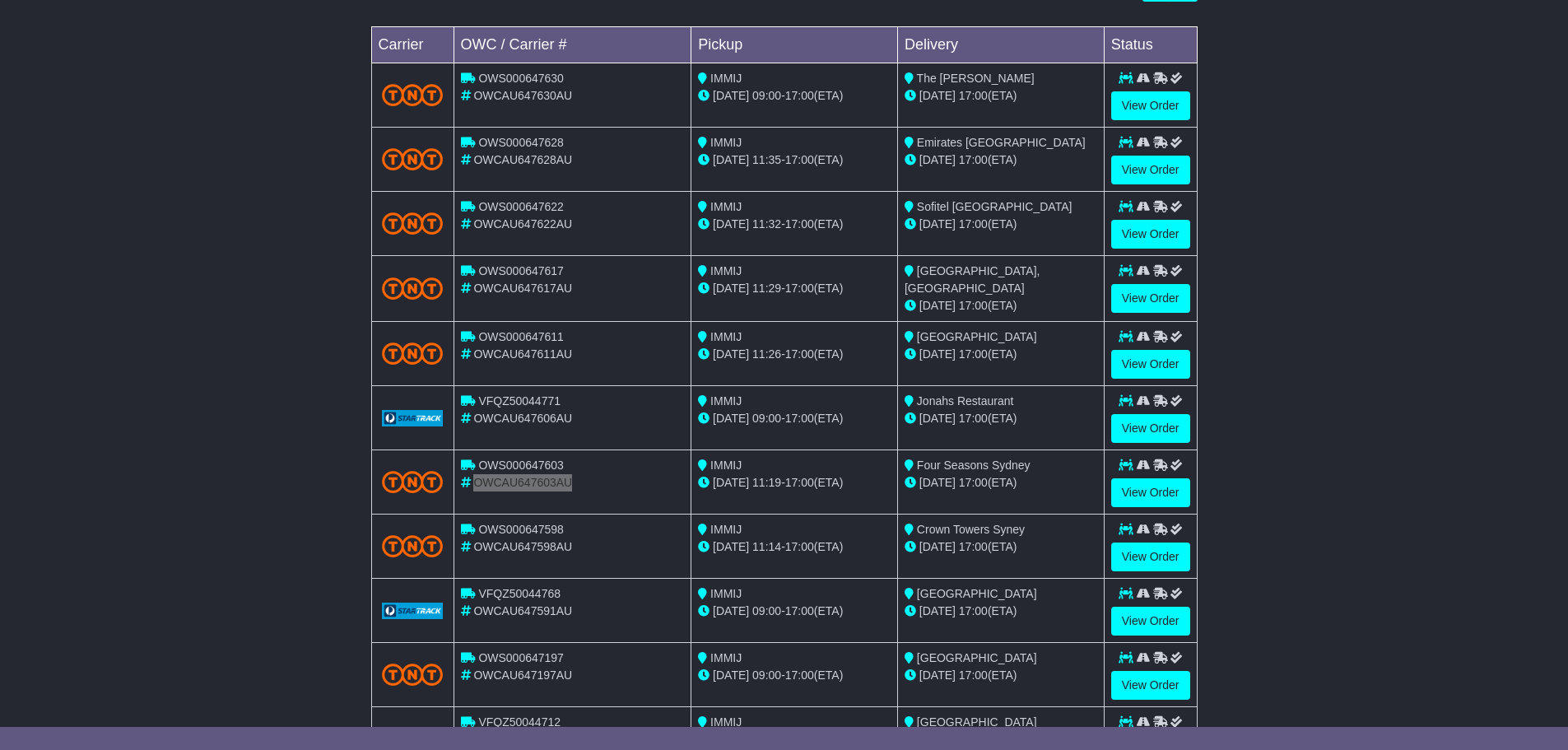
scroll to position [549, 0]
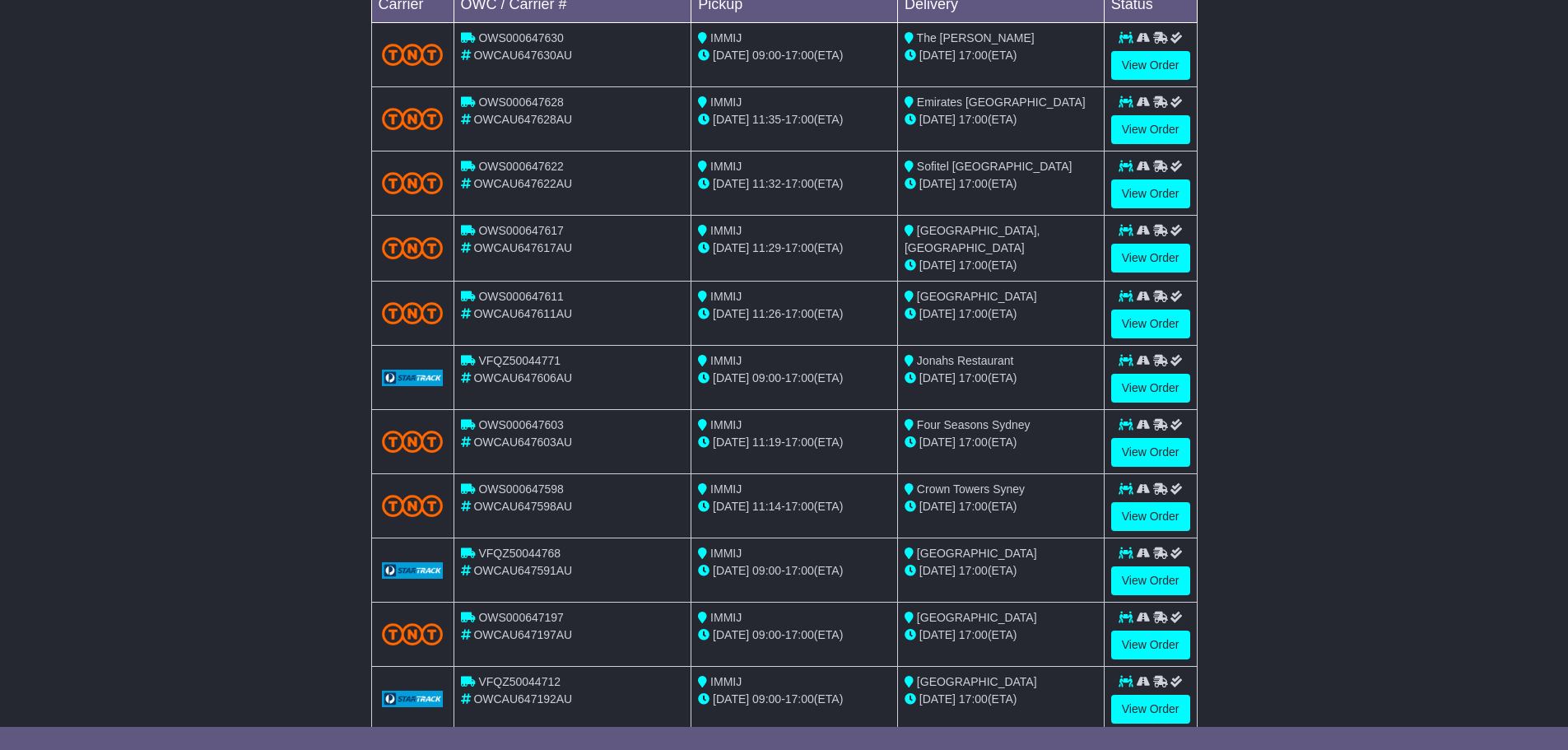
click at [514, 507] on span "OWCAU647598AU" at bounding box center [522, 506] width 99 height 13
copy span "OWCAU647598AU"
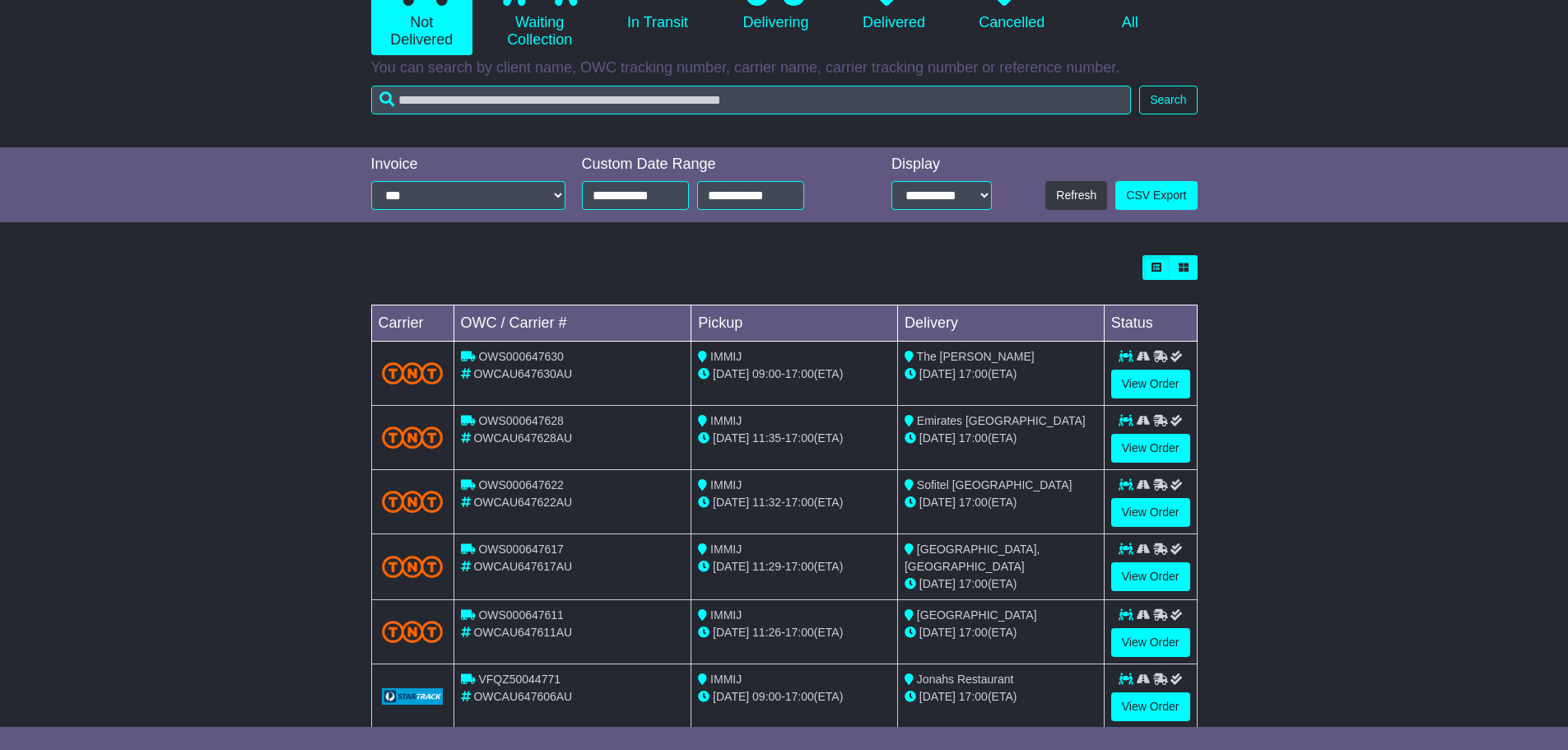
scroll to position [220, 0]
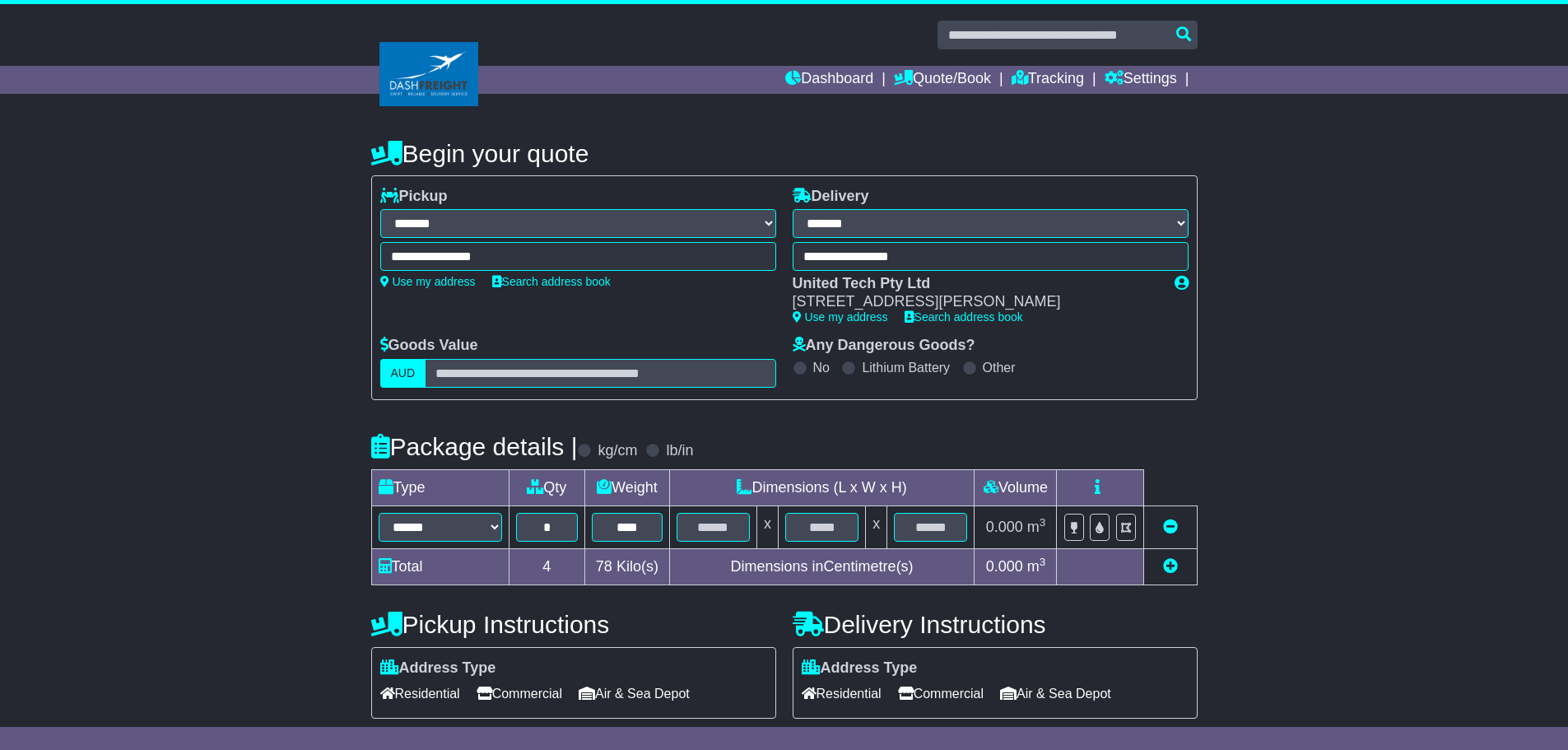
select select "**"
select select "*****"
